Goal: Transaction & Acquisition: Purchase product/service

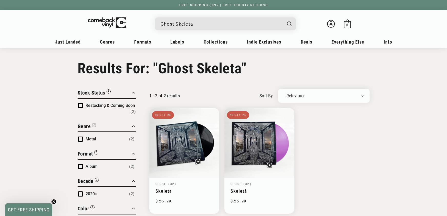
scroll to position [44, 0]
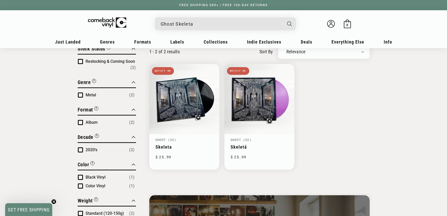
click at [193, 34] on div "Ghost Skeleta Welcome back Bag 0 0 items" at bounding box center [223, 24] width 317 height 19
click at [193, 22] on input "Ghost Skeleta" at bounding box center [220, 24] width 121 height 10
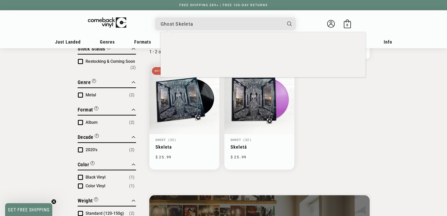
click at [193, 22] on input "Ghost Skeleta" at bounding box center [220, 24] width 121 height 10
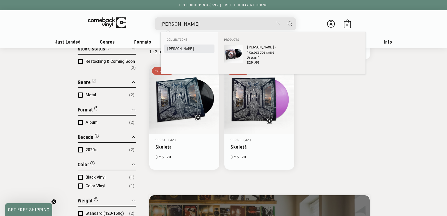
type input "[PERSON_NAME]"
click at [181, 45] on li "[PERSON_NAME]" at bounding box center [189, 49] width 50 height 8
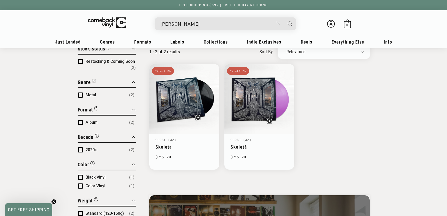
click at [180, 31] on div "Miguel Miguel - "Kaleidoscope Dream" Regular price $ 19.99 Regular price $ Sale…" at bounding box center [223, 24] width 317 height 19
click at [181, 28] on input "[PERSON_NAME]" at bounding box center [216, 24] width 113 height 10
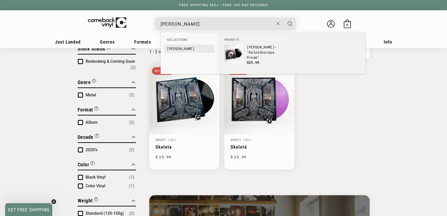
click at [171, 48] on b "[PERSON_NAME]" at bounding box center [181, 48] width 28 height 5
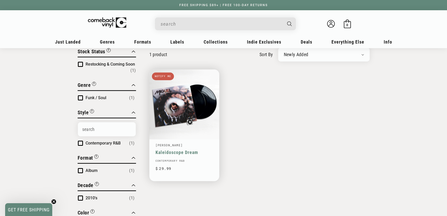
scroll to position [49, 0]
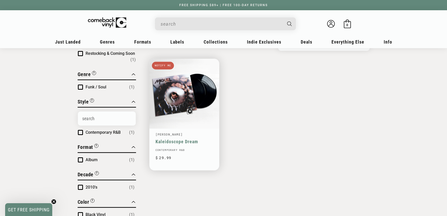
click at [205, 139] on link "Kaleidoscope Dream" at bounding box center [184, 141] width 58 height 5
